Goal: Task Accomplishment & Management: Complete application form

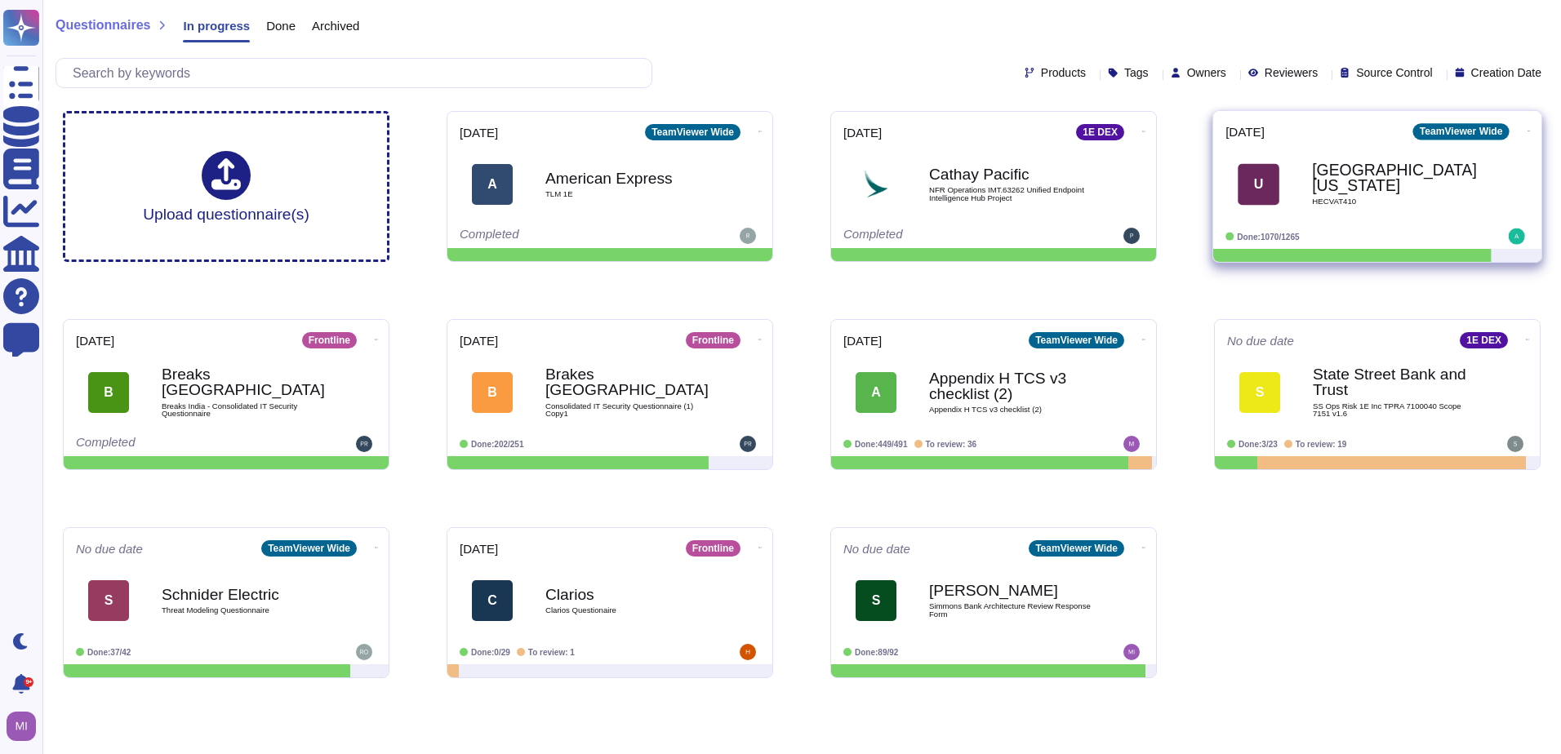
click at [1295, 215] on span "U [GEOGRAPHIC_DATA][US_STATE] HECVAT410" at bounding box center [1377, 184] width 304 height 66
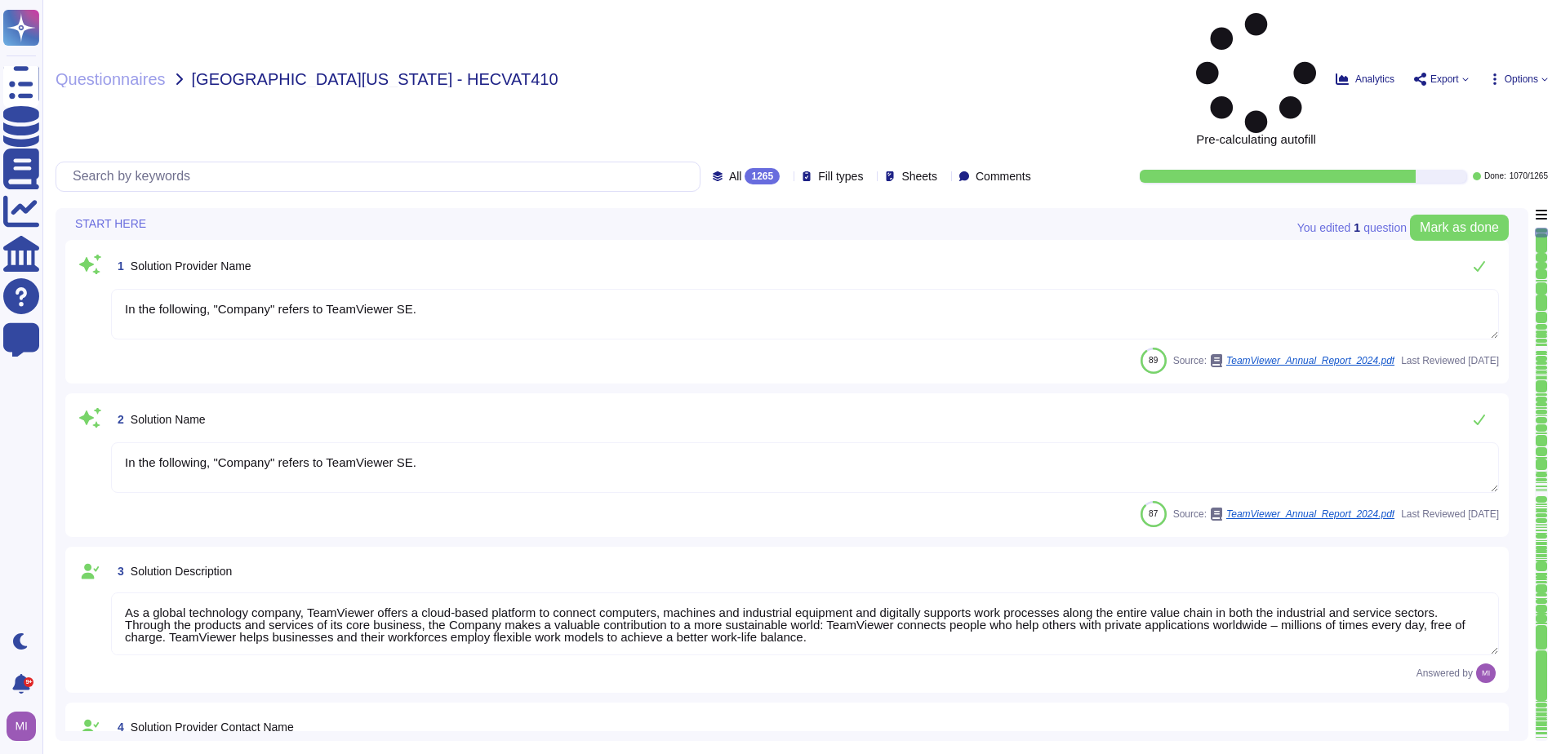
type textarea "In the following, "Company" refers to TeamViewer SE."
type textarea "As a global technology company, TeamViewer offers a cloud-based platform to con…"
type textarea "[PERSON_NAME]"
type textarea "Account Executive"
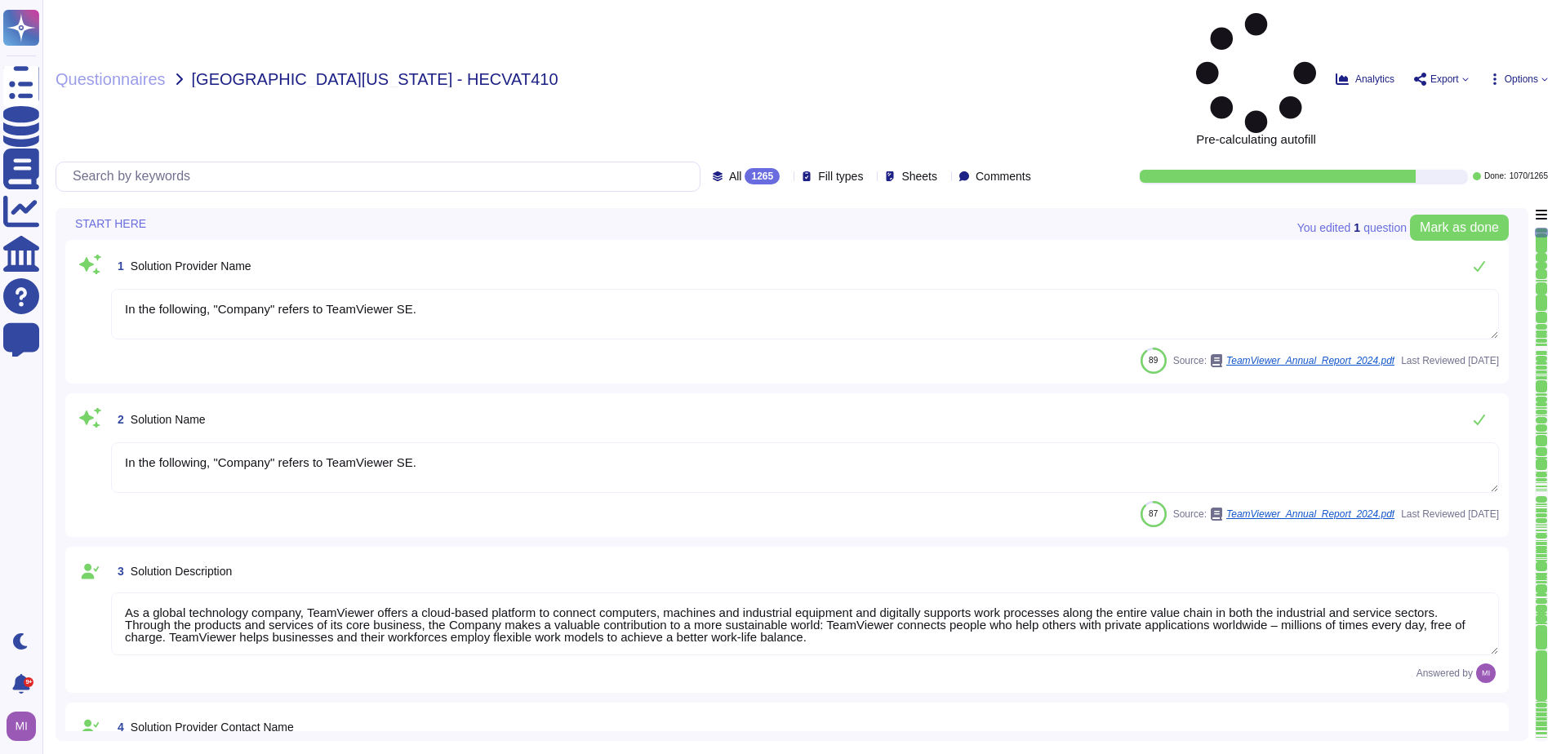
type textarea "[EMAIL_ADDRESS][DOMAIN_NAME]"
type textarea "1 727 647 3589"
click at [786, 171] on div at bounding box center [786, 177] width 0 height 12
click at [746, 142] on div "To do 195" at bounding box center [759, 144] width 132 height 18
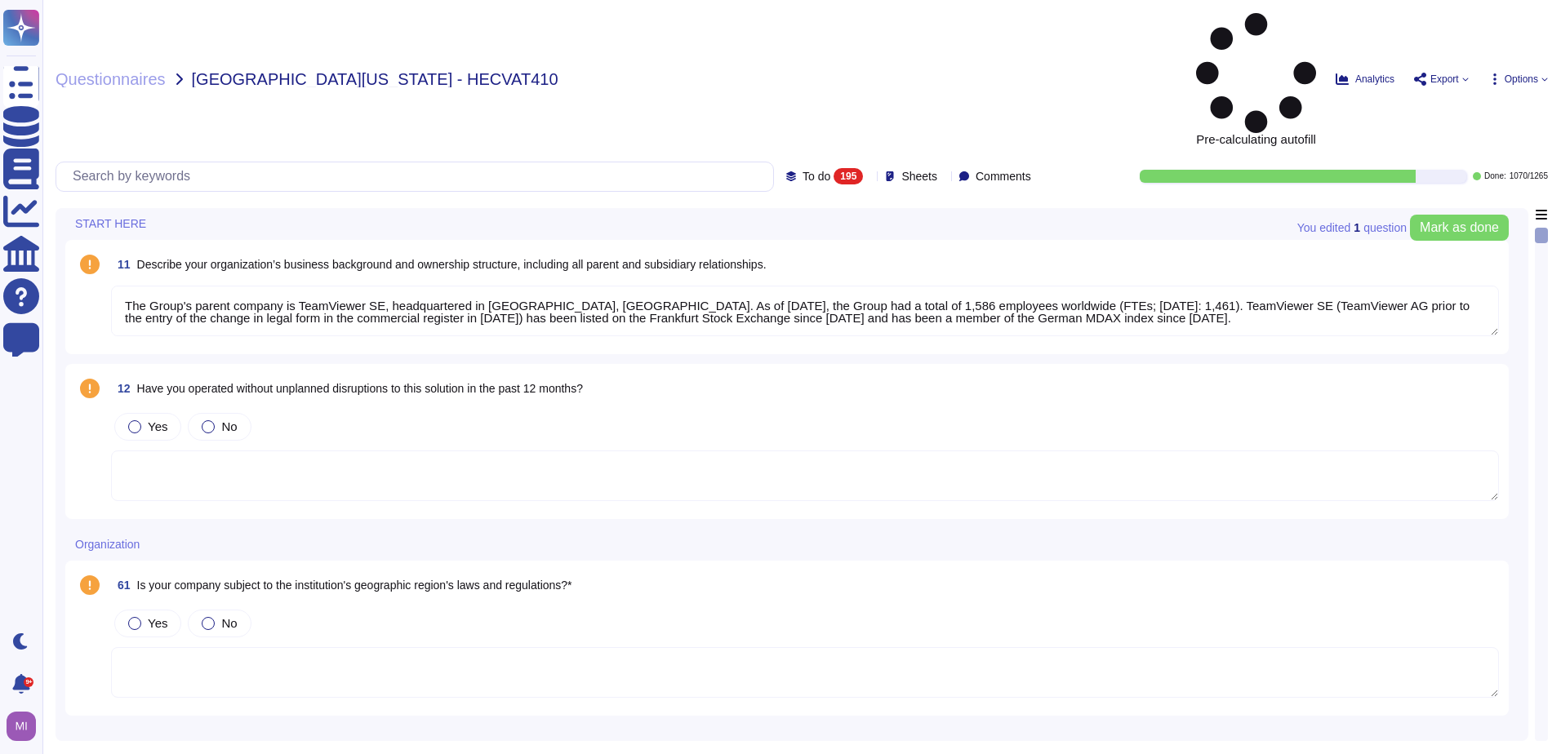
type textarea "The Group's parent company is TeamViewer SE, headquartered in [GEOGRAPHIC_DATA]…"
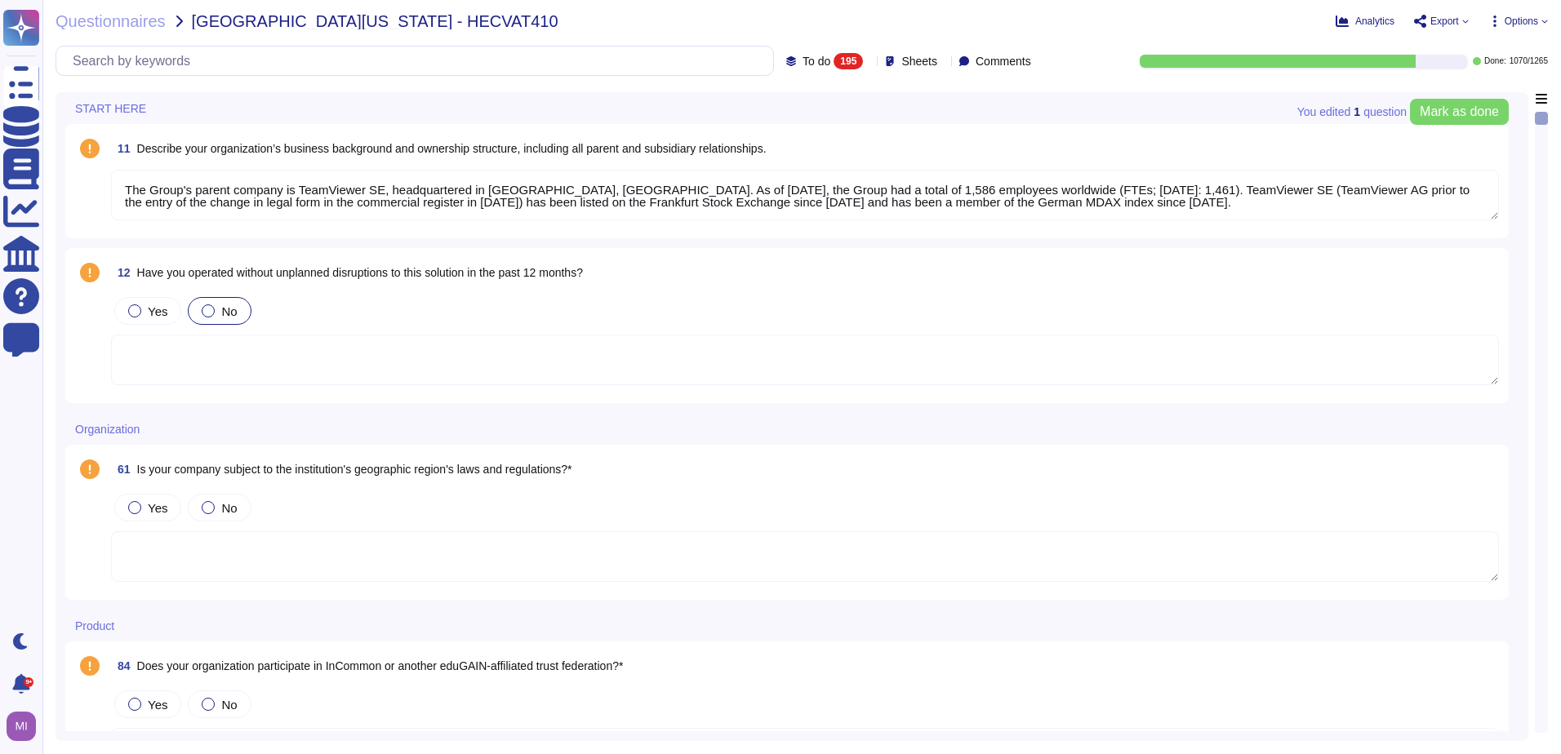
click at [202, 310] on div at bounding box center [208, 310] width 13 height 13
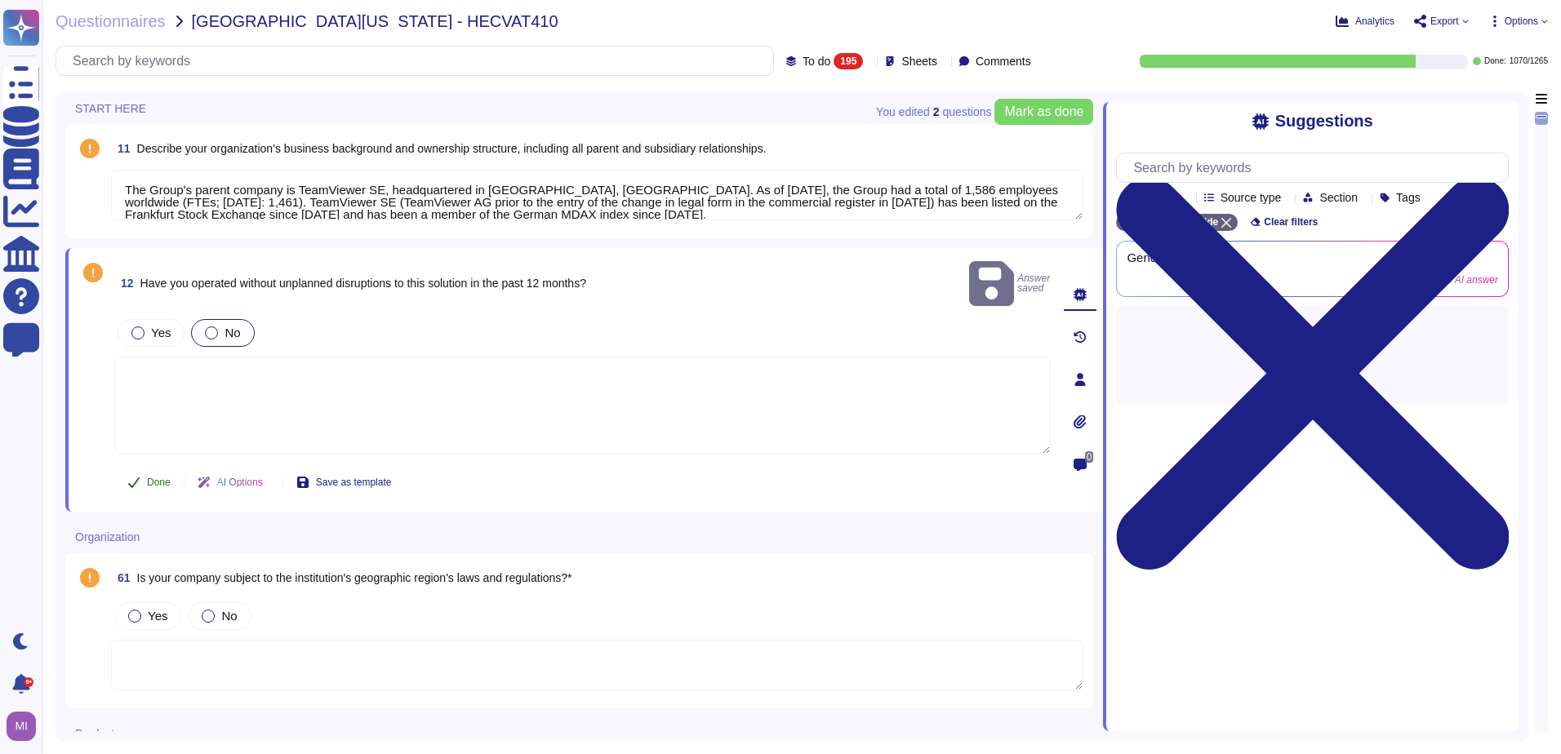
click at [156, 478] on span "Done" at bounding box center [159, 483] width 24 height 10
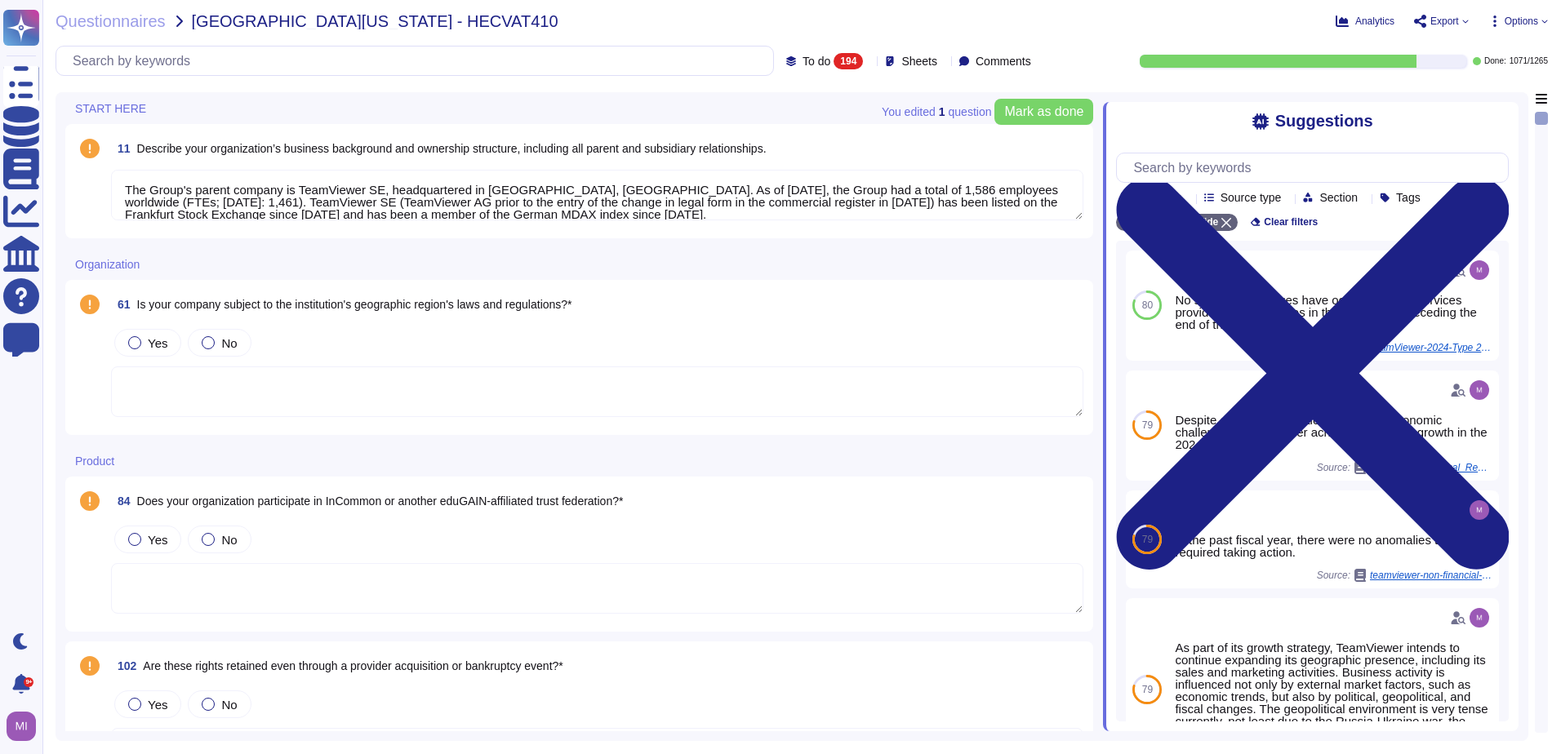
click at [104, 207] on span at bounding box center [89, 196] width 29 height 52
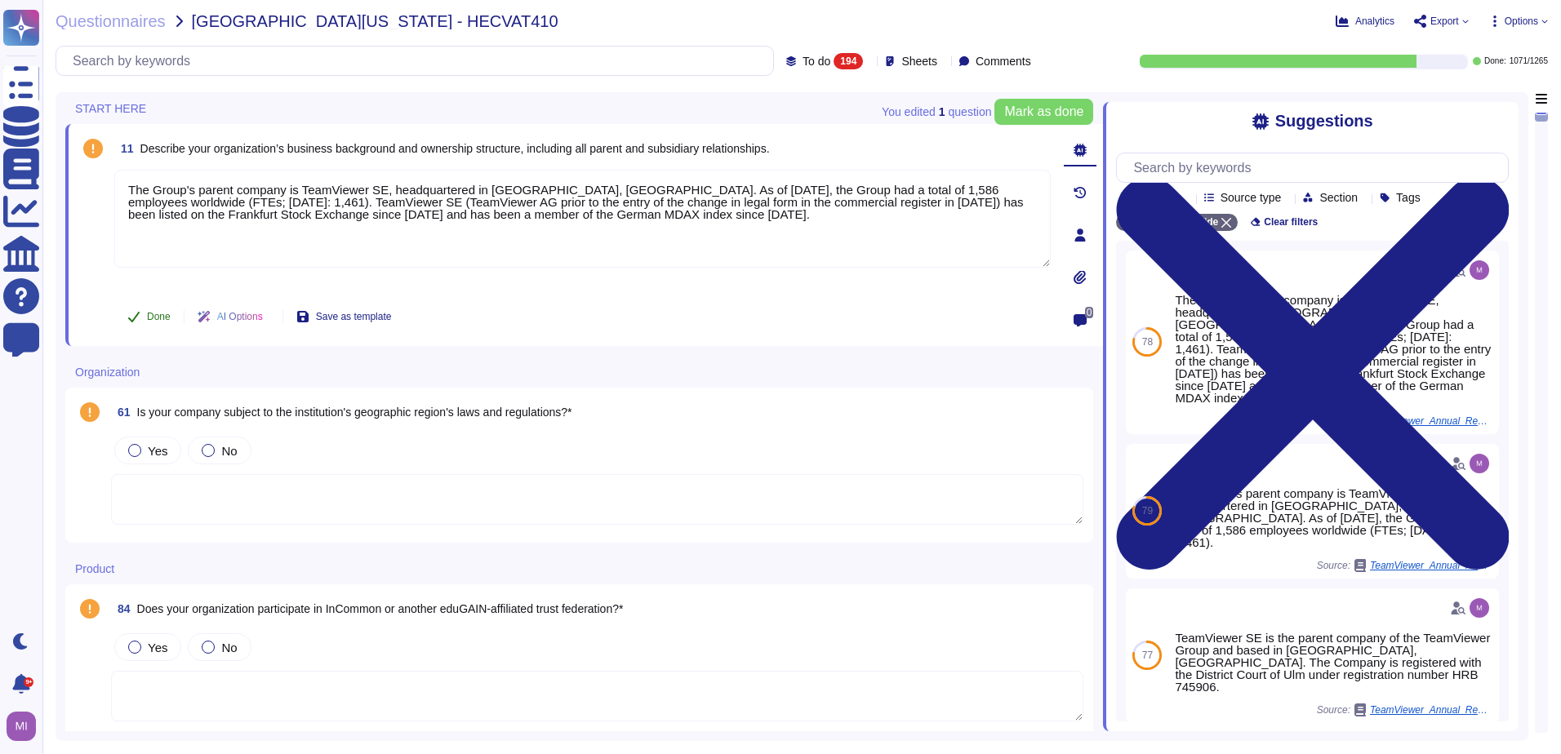
click at [140, 308] on button "Done" at bounding box center [148, 316] width 69 height 33
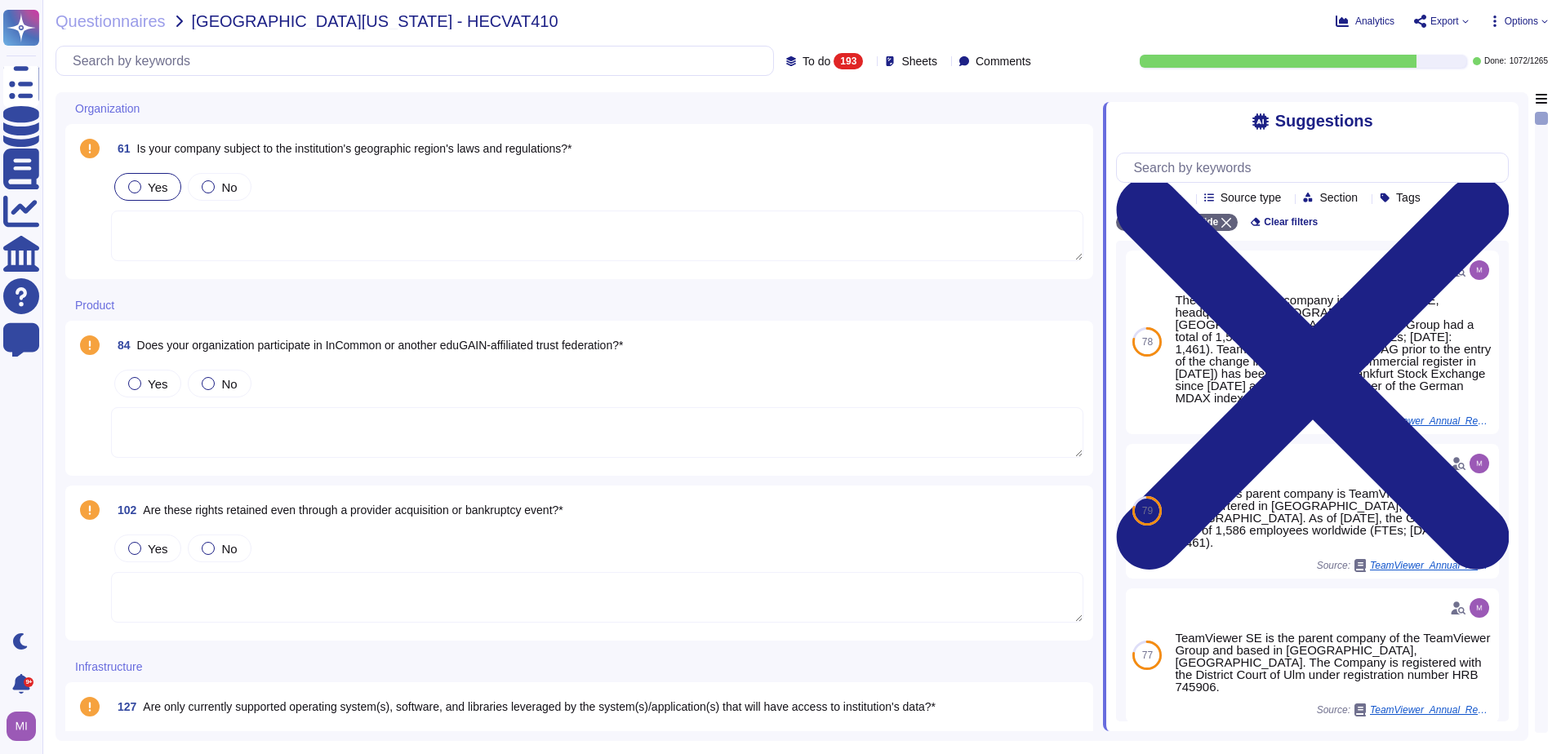
click at [139, 189] on div at bounding box center [134, 186] width 13 height 13
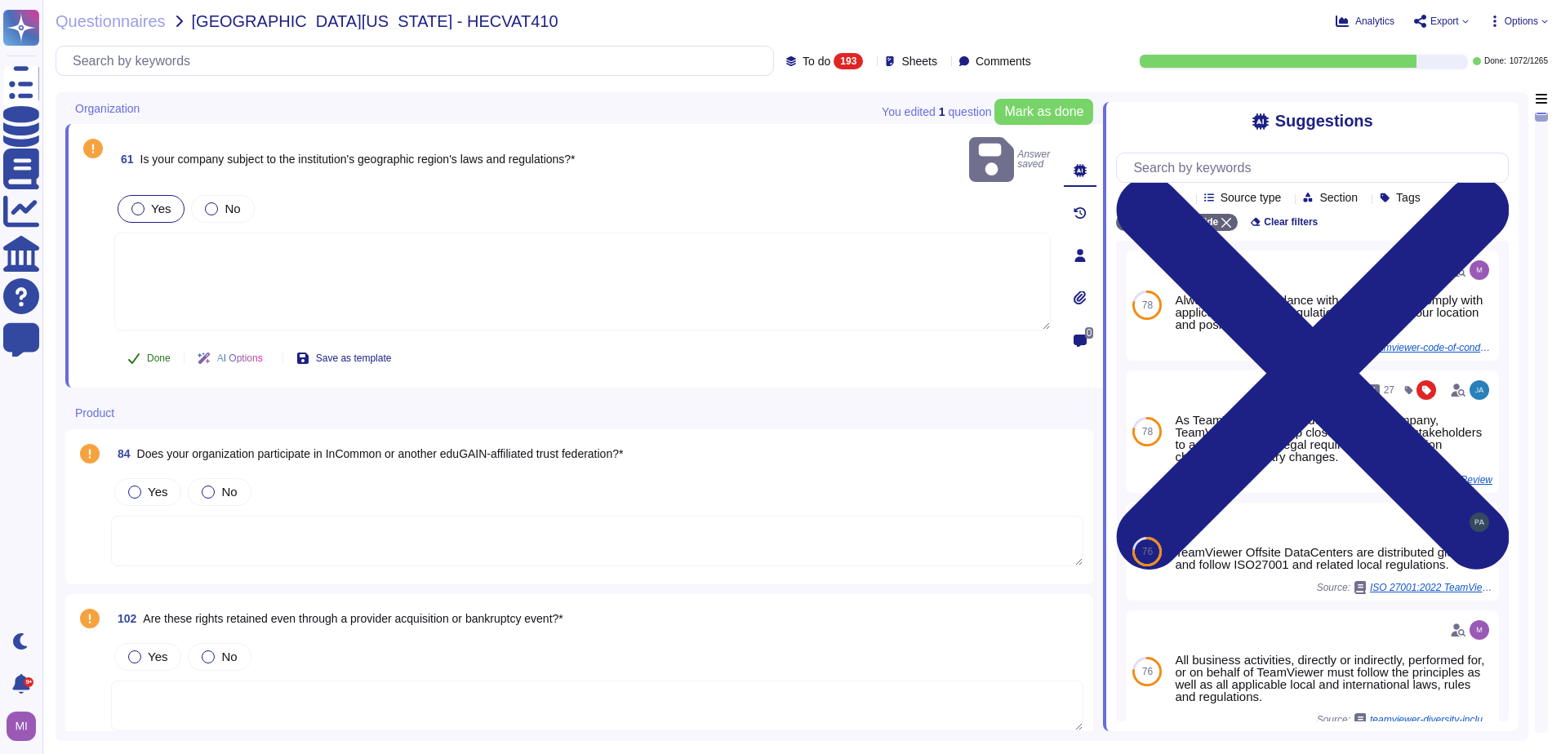
click at [139, 342] on button "Done" at bounding box center [148, 358] width 69 height 33
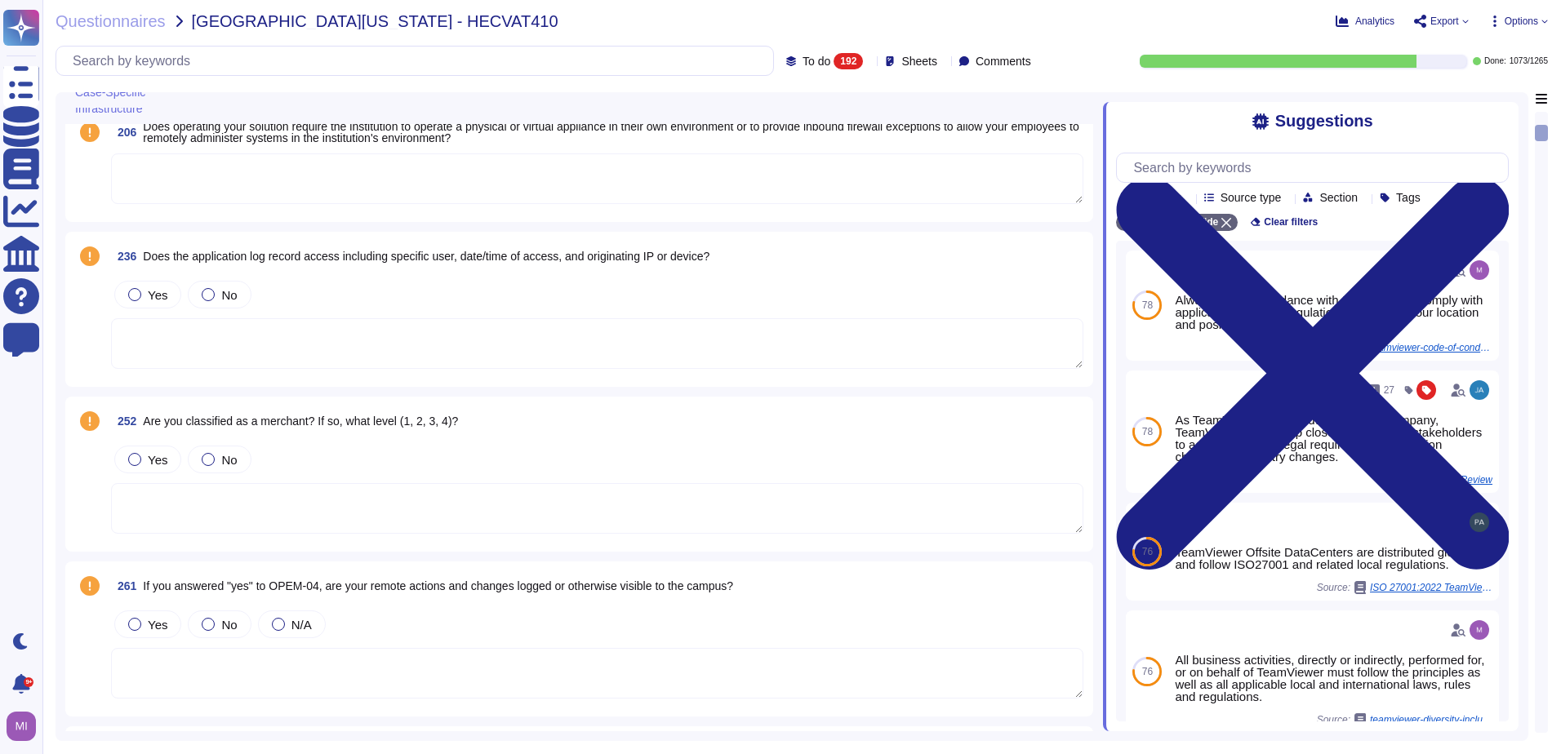
scroll to position [898, 0]
